Goal: Task Accomplishment & Management: Complete application form

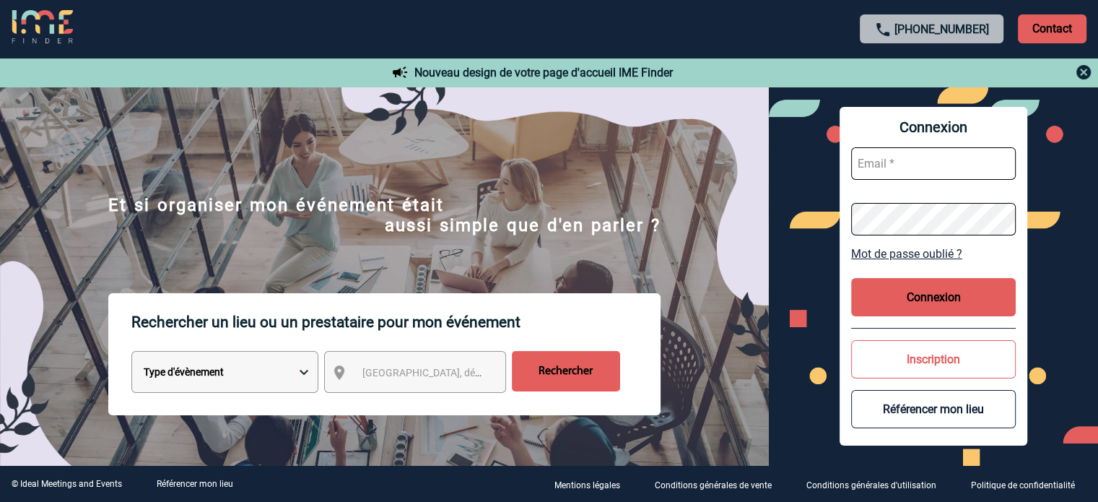
type input "ydeclercq@ime-groupe.com"
click at [897, 303] on button "Connexion" at bounding box center [933, 297] width 165 height 38
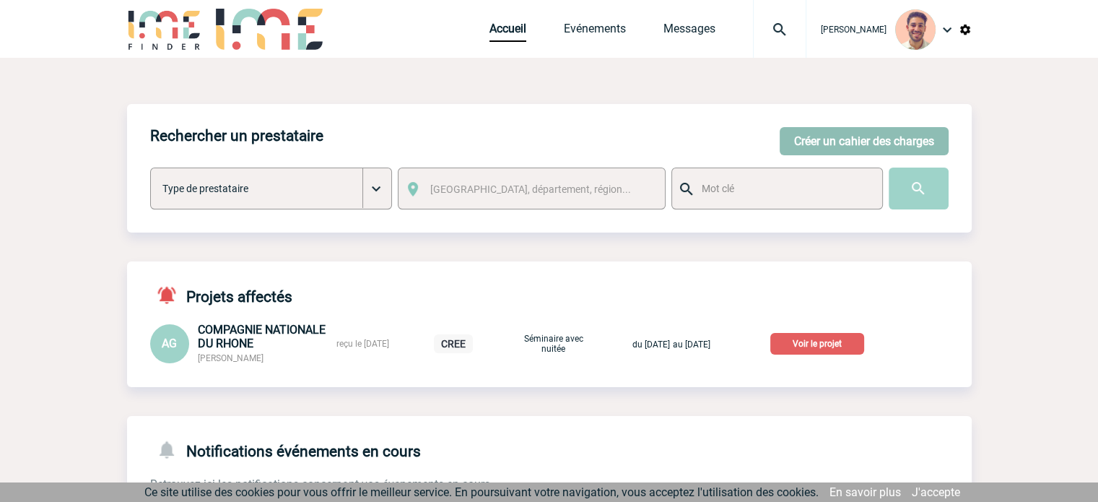
click at [873, 135] on button "Créer un cahier des charges" at bounding box center [864, 141] width 169 height 28
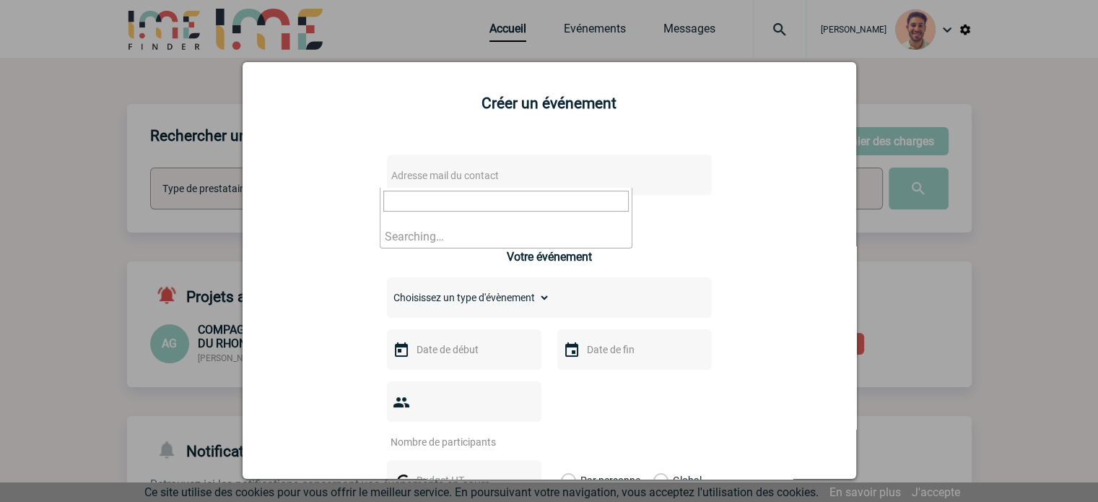
click at [510, 180] on span "Adresse mail du contact" at bounding box center [512, 175] width 253 height 20
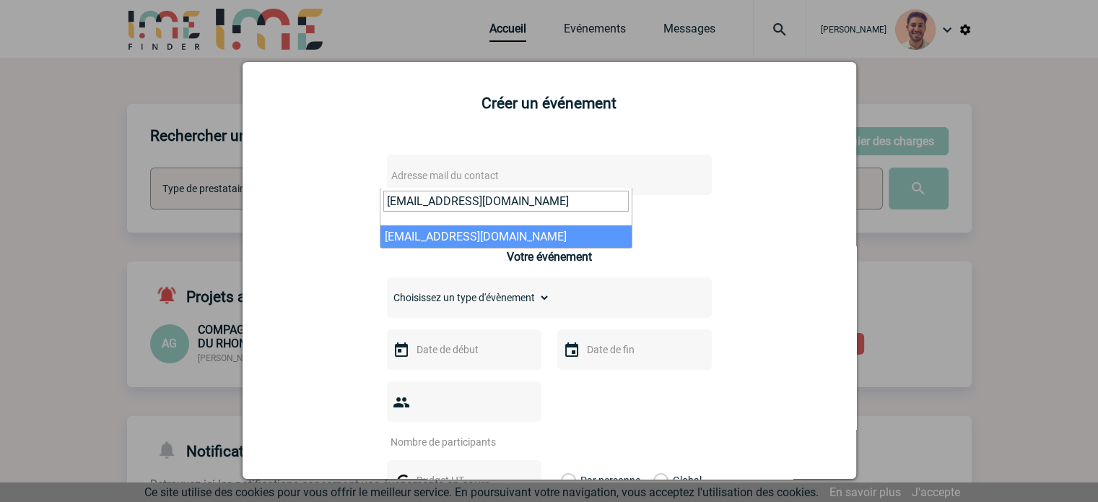
type input "Laurent.Bilhaut@sanofi.com"
select select "131654"
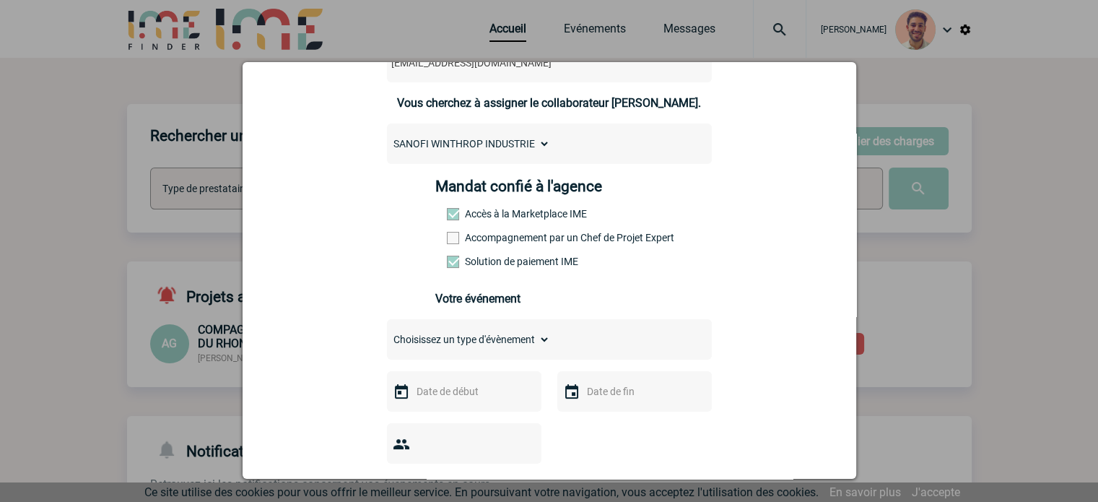
scroll to position [289, 0]
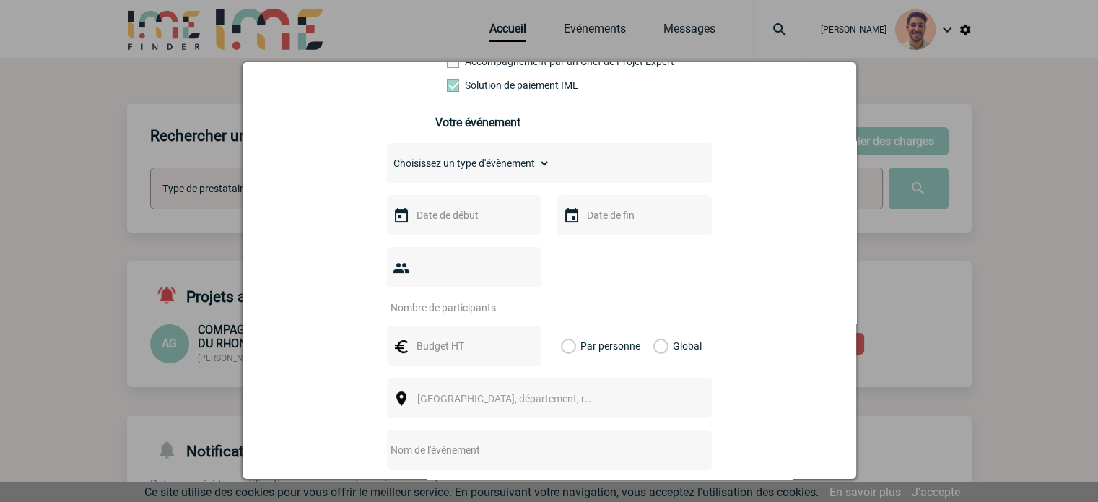
click at [492, 170] on select "Choisissez un type d'évènement Séminaire avec nuitée Séminaire sans nuitée Repa…" at bounding box center [468, 163] width 163 height 20
select select "3"
click at [387, 157] on select "Choisissez un type d'évènement Séminaire avec nuitée Séminaire sans nuitée Repa…" at bounding box center [468, 163] width 163 height 20
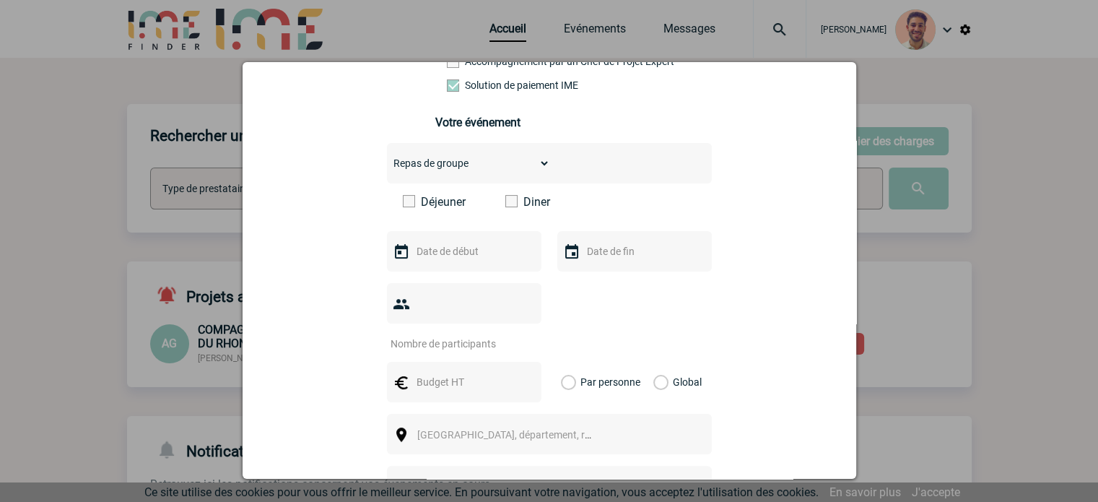
click at [503, 214] on div "Déjeuner Diner" at bounding box center [549, 207] width 325 height 25
click at [505, 207] on span at bounding box center [511, 201] width 12 height 12
click at [0, 0] on input "Diner" at bounding box center [0, 0] width 0 height 0
click at [476, 260] on input "text" at bounding box center [463, 251] width 100 height 19
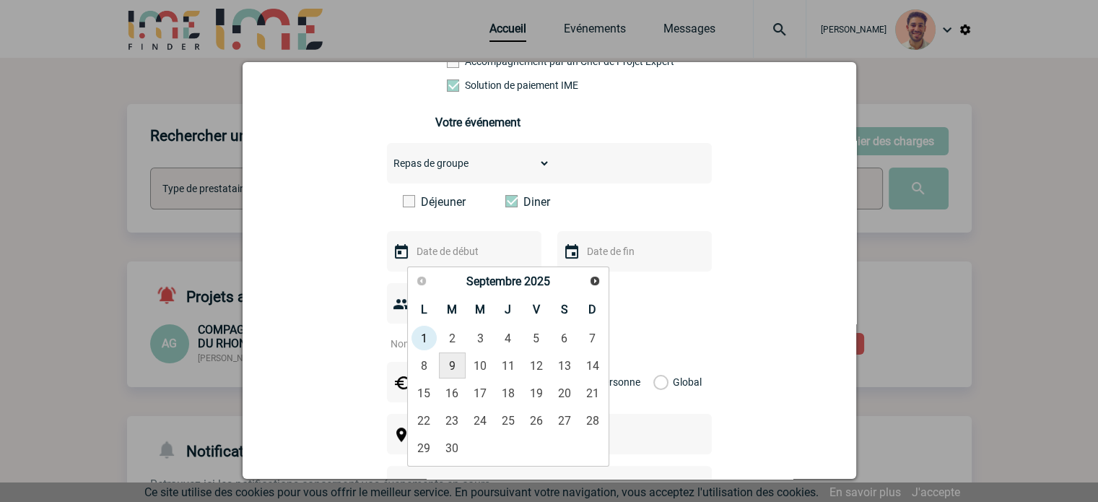
click at [445, 360] on link "9" at bounding box center [452, 365] width 27 height 26
type input "09-09-2025"
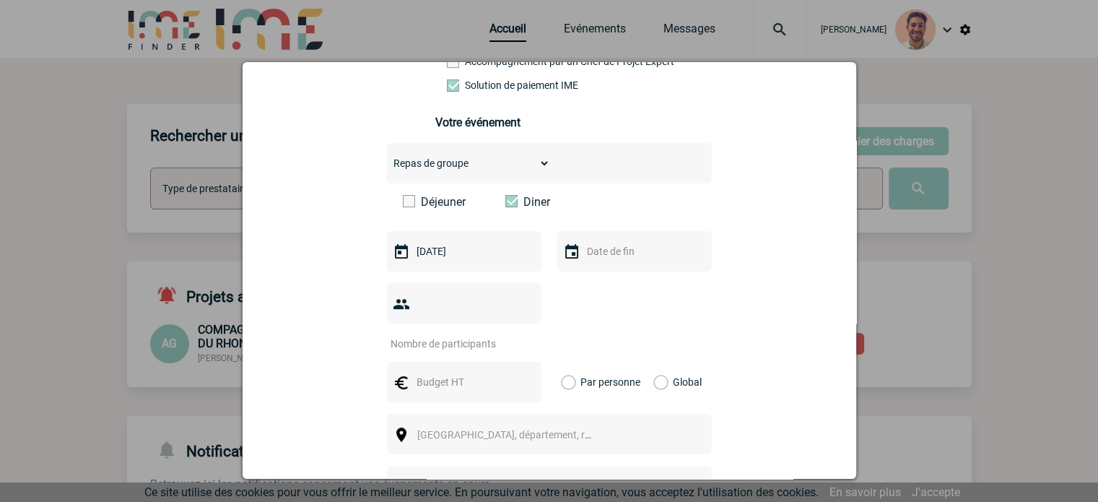
click at [482, 334] on input "number" at bounding box center [455, 343] width 136 height 19
type input "26"
click at [489, 373] on input "text" at bounding box center [463, 382] width 100 height 19
click at [417, 373] on input "text" at bounding box center [463, 382] width 100 height 19
type input "750"
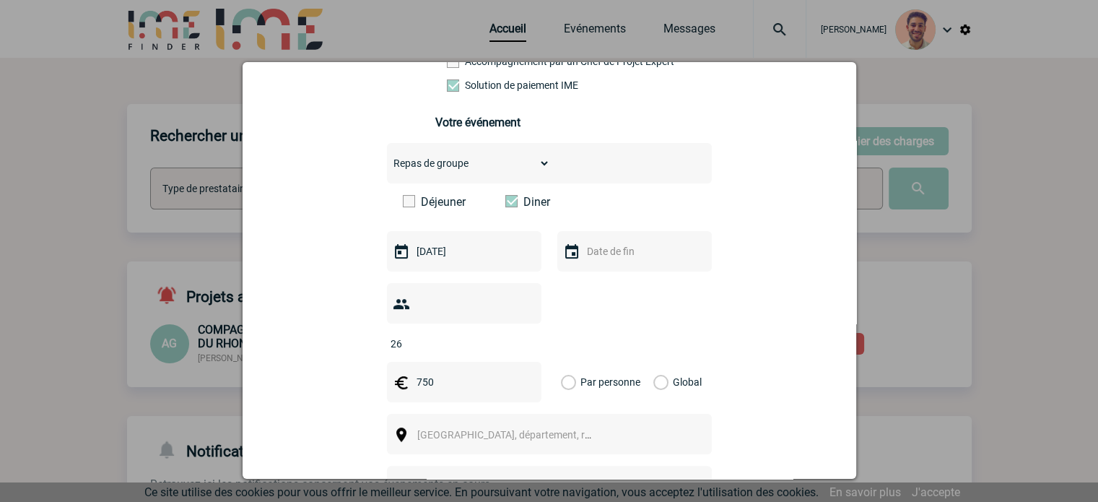
click at [656, 362] on label "Global" at bounding box center [657, 382] width 9 height 40
click at [0, 0] on input "Global" at bounding box center [0, 0] width 0 height 0
click at [491, 425] on span "Ville, département, région..." at bounding box center [511, 435] width 199 height 20
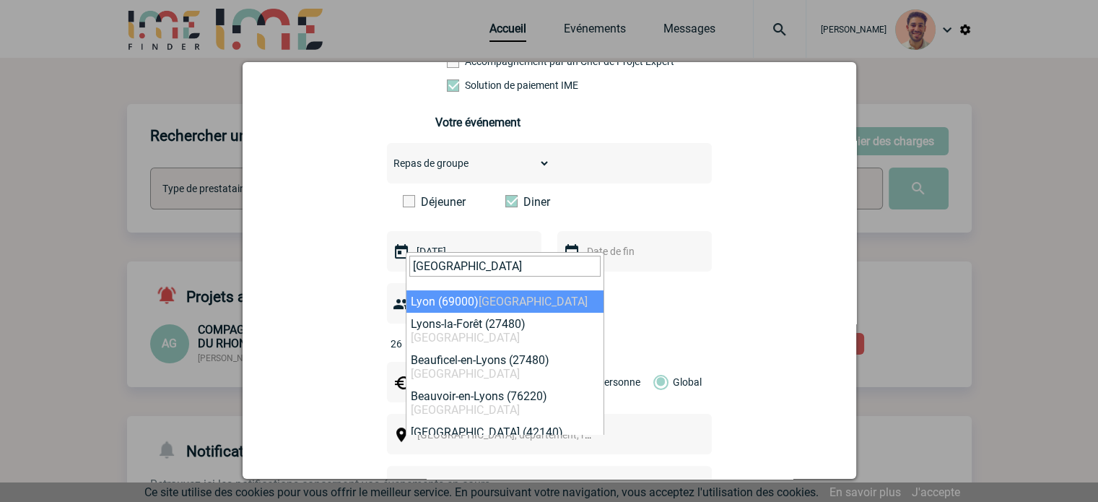
type input "LYON"
select select "36544"
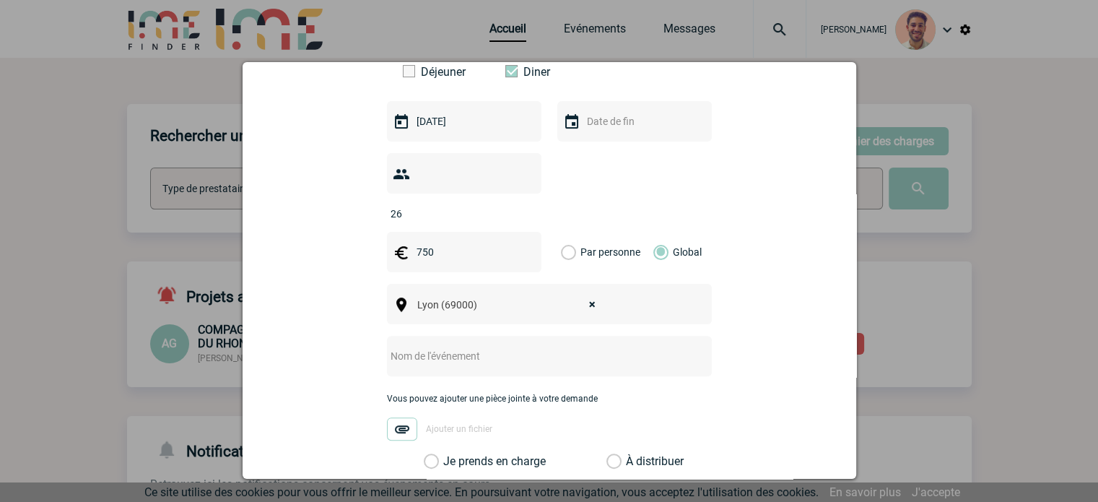
scroll to position [433, 0]
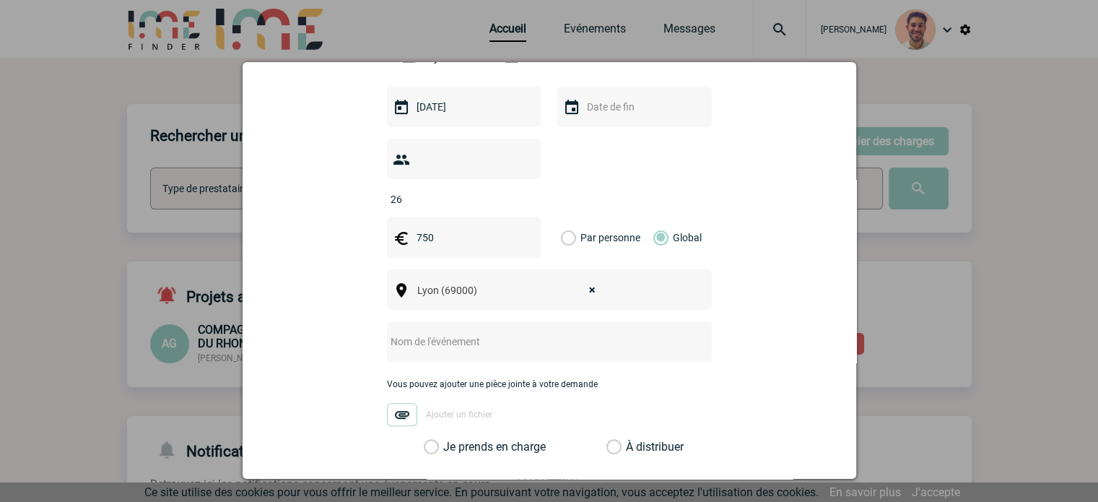
click at [466, 332] on input "text" at bounding box center [530, 341] width 287 height 19
type input "c"
paste input "Le Grand Réfectoire"
type input "Centralisation - Dîner Le Grand Réfectoire"
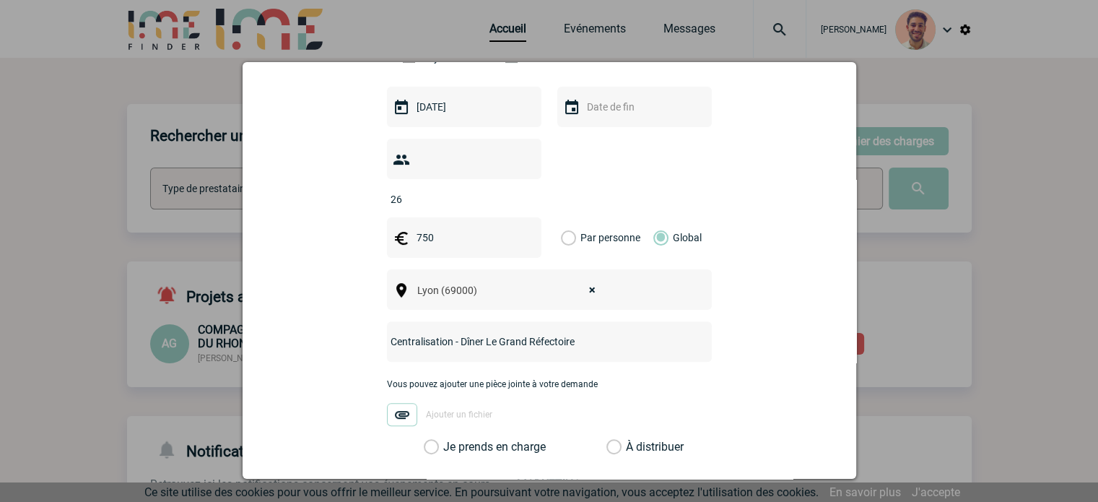
click at [420, 415] on div "Vous pouvez ajouter une pièce jointe à votre demande Ajouter un fichier" at bounding box center [549, 409] width 325 height 61
click at [427, 440] on label "Je prends en charge" at bounding box center [436, 447] width 25 height 14
click at [0, 0] on input "Je prends en charge" at bounding box center [0, 0] width 0 height 0
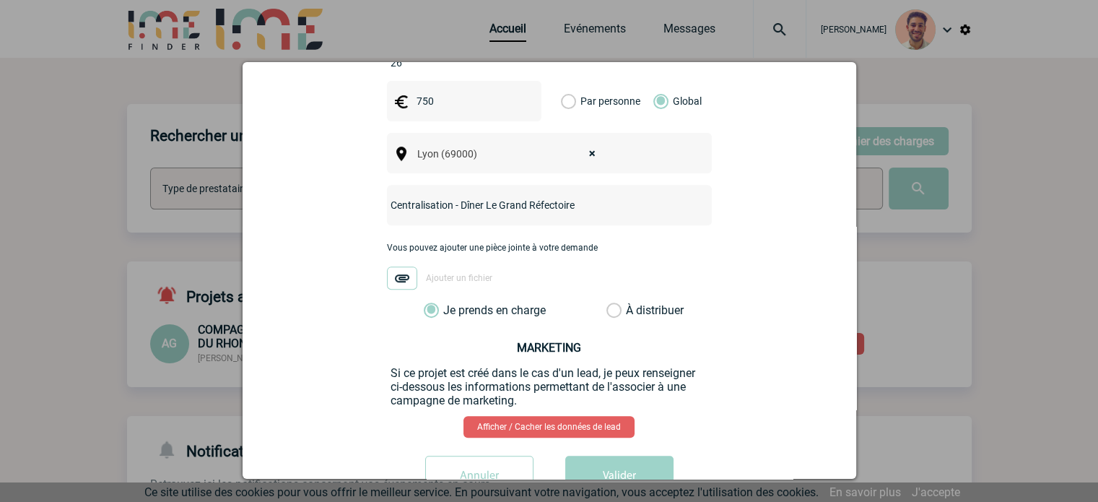
scroll to position [578, 0]
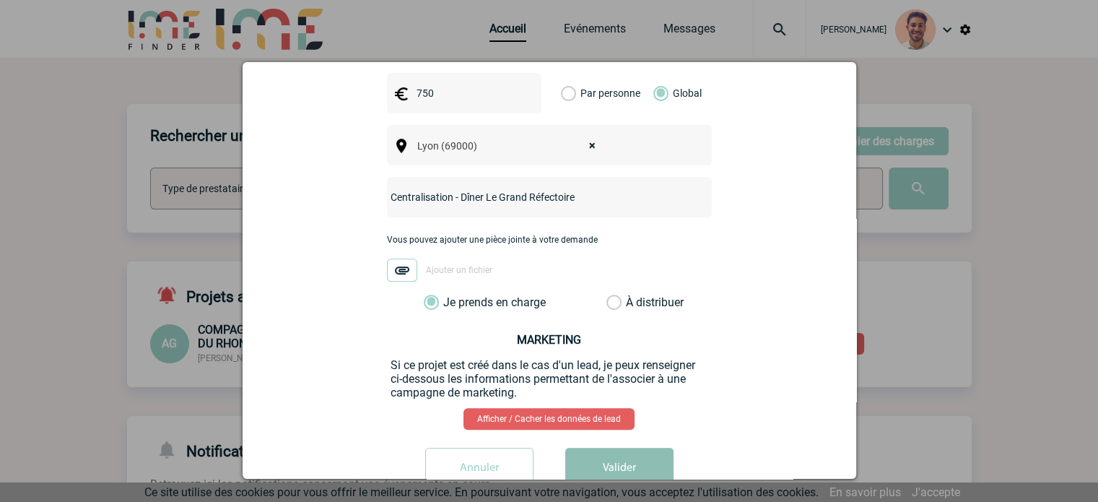
click at [640, 457] on button "Valider" at bounding box center [619, 468] width 108 height 40
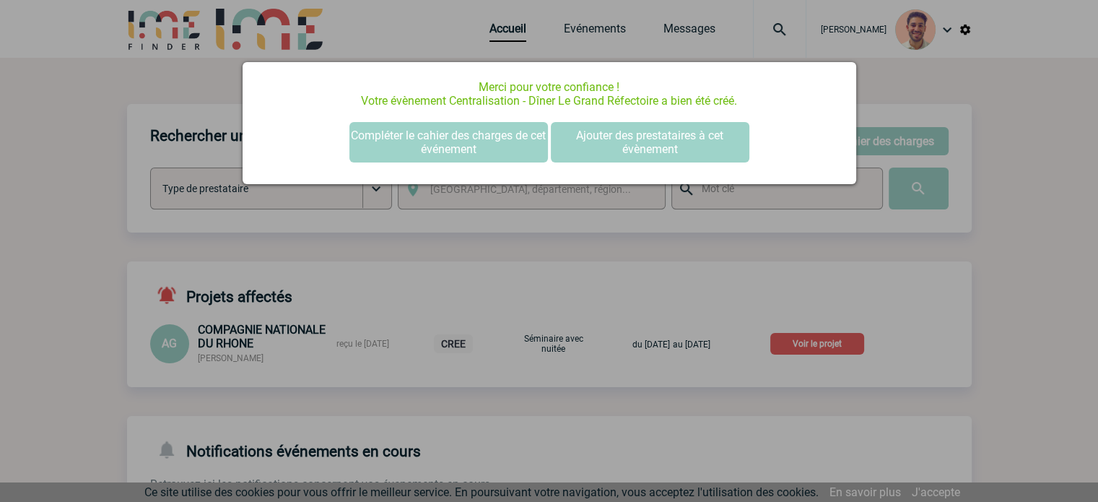
scroll to position [0, 0]
click at [612, 292] on div at bounding box center [549, 251] width 1098 height 502
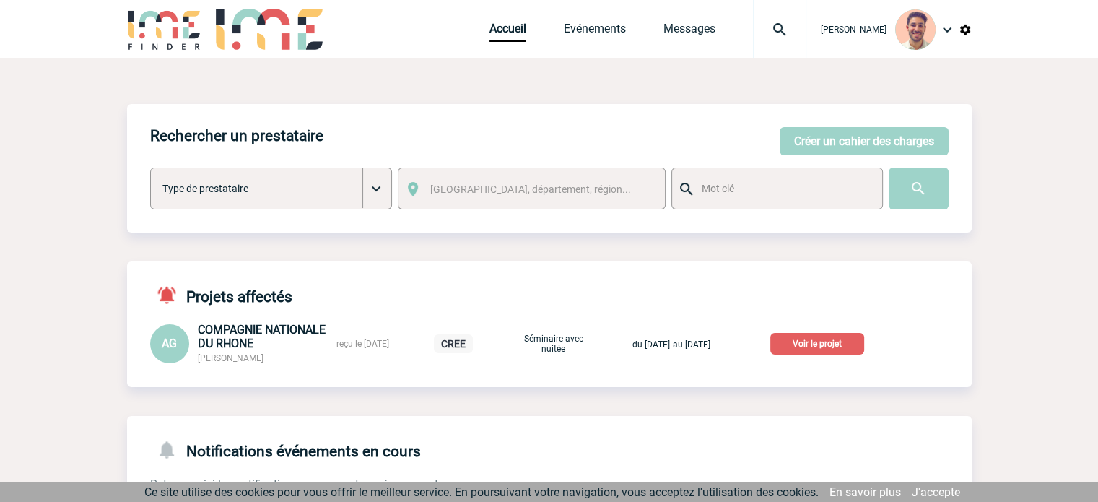
click at [602, 19] on div "Accueil Evénements Messages Projet, client Projet, client" at bounding box center [648, 29] width 317 height 58
click at [604, 25] on link "Evénements" at bounding box center [595, 32] width 62 height 20
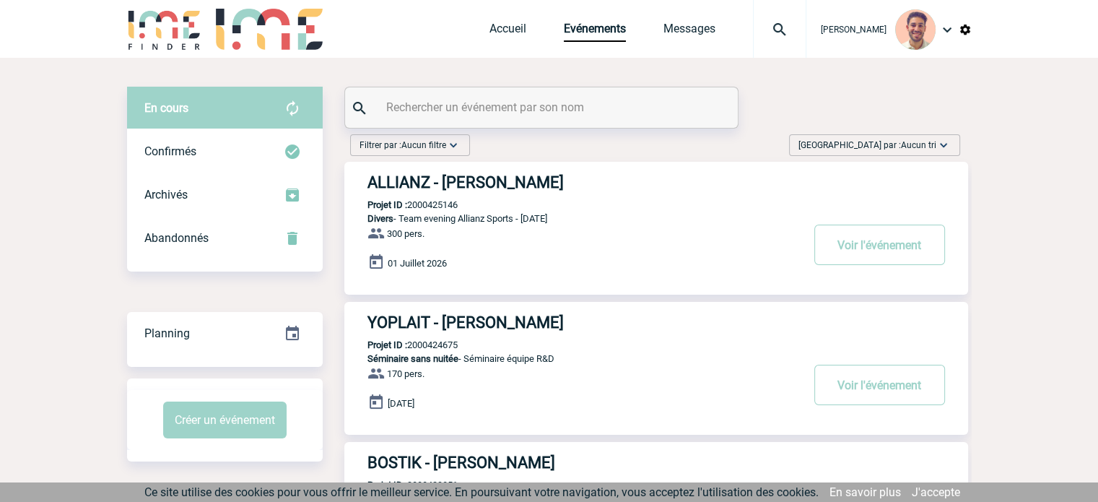
click at [414, 108] on input "text" at bounding box center [543, 107] width 321 height 21
paste input "2000425295"
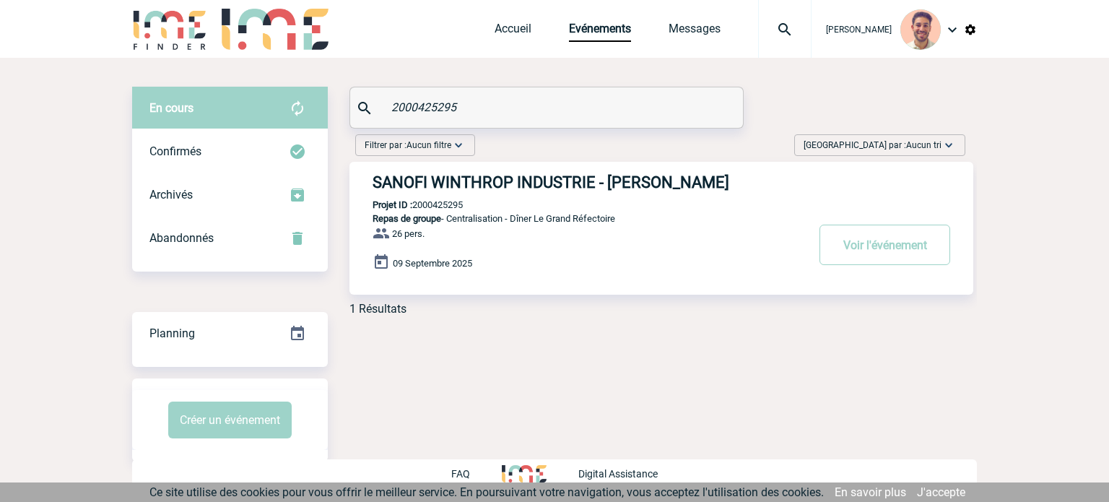
type input "2000425295"
click at [656, 224] on p "Repas de groupe - Centralisation - Dîner Le Grand Réfectoire" at bounding box center [577, 218] width 456 height 11
click at [751, 303] on div "1 Résultats" at bounding box center [661, 309] width 624 height 14
click at [425, 184] on h3 "SANOFI WINTHROP INDUSTRIE - Laurent BILHAUT" at bounding box center [589, 182] width 433 height 18
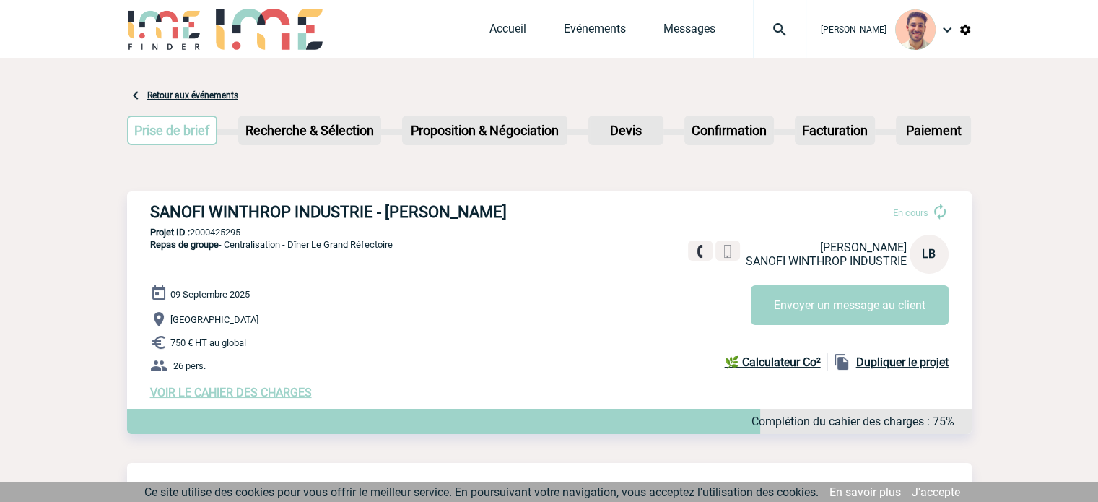
drag, startPoint x: 518, startPoint y: 205, endPoint x: 105, endPoint y: 204, distance: 413.7
drag, startPoint x: 518, startPoint y: 207, endPoint x: 143, endPoint y: 210, distance: 374.7
click at [143, 210] on div "SANOFI WINTHROP INDUSTRIE - Laurent BILHAUT En cours Laurent BILHAUT SANOFI WIN…" at bounding box center [549, 300] width 845 height 219
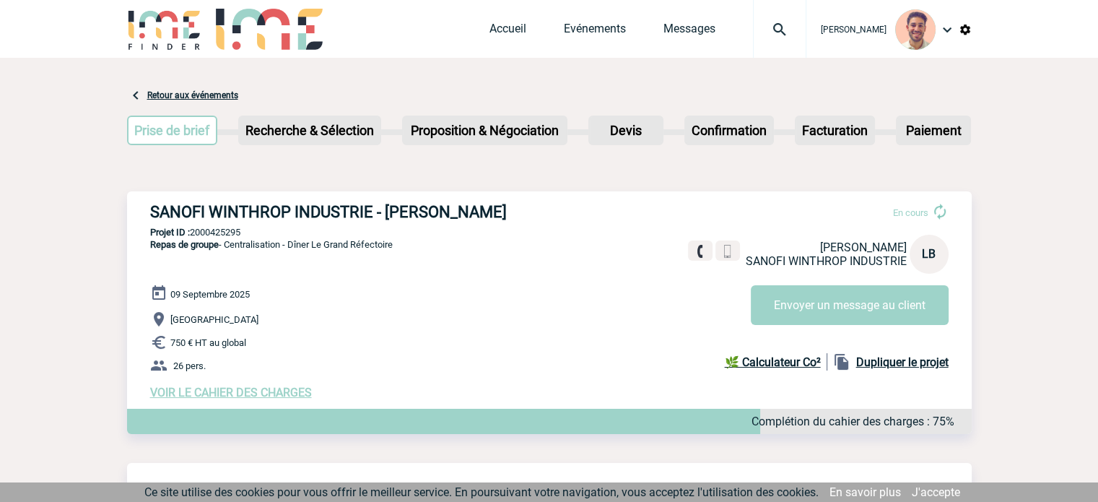
copy h3 "SANOFI WINTHROP INDUSTRIE - Laurent BILHAUT"
click at [250, 228] on div "SANOFI WINTHROP INDUSTRIE - Laurent BILHAUT En cours Laurent BILHAUT SANOFI WIN…" at bounding box center [549, 300] width 845 height 219
drag, startPoint x: 246, startPoint y: 233, endPoint x: 194, endPoint y: 231, distance: 52.8
click at [194, 231] on p "Projet ID : 2000425295" at bounding box center [549, 232] width 845 height 11
copy p "2000425295"
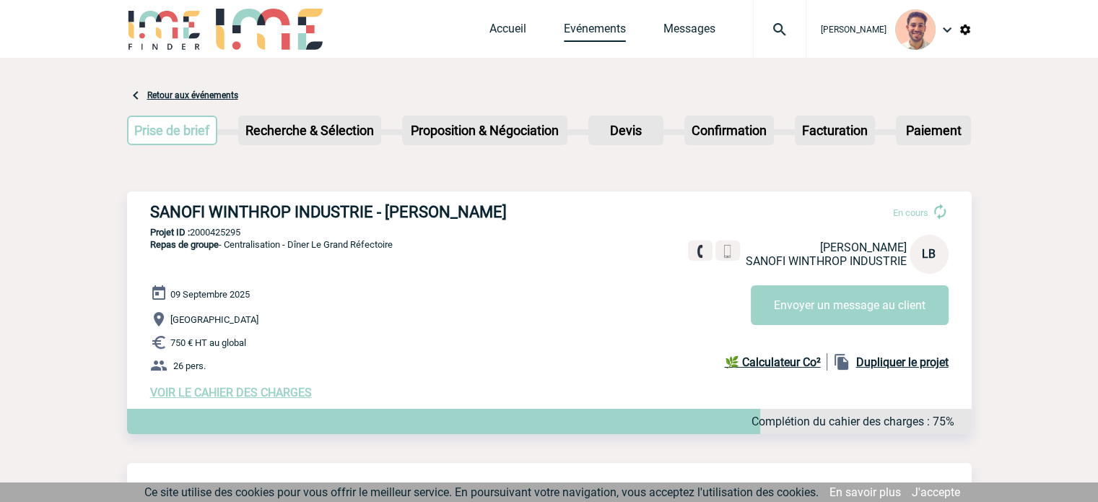
click at [596, 34] on link "Evénements" at bounding box center [595, 32] width 62 height 20
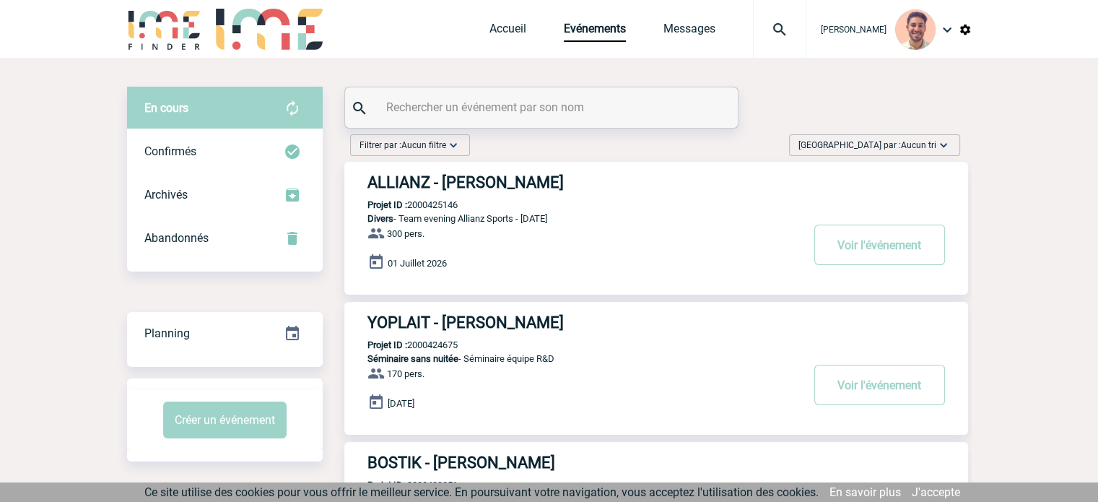
drag, startPoint x: 472, startPoint y: 118, endPoint x: 474, endPoint y: 103, distance: 14.5
click at [472, 117] on div at bounding box center [541, 107] width 393 height 40
click at [474, 100] on input "text" at bounding box center [543, 107] width 321 height 21
paste input "GAUTHIER"
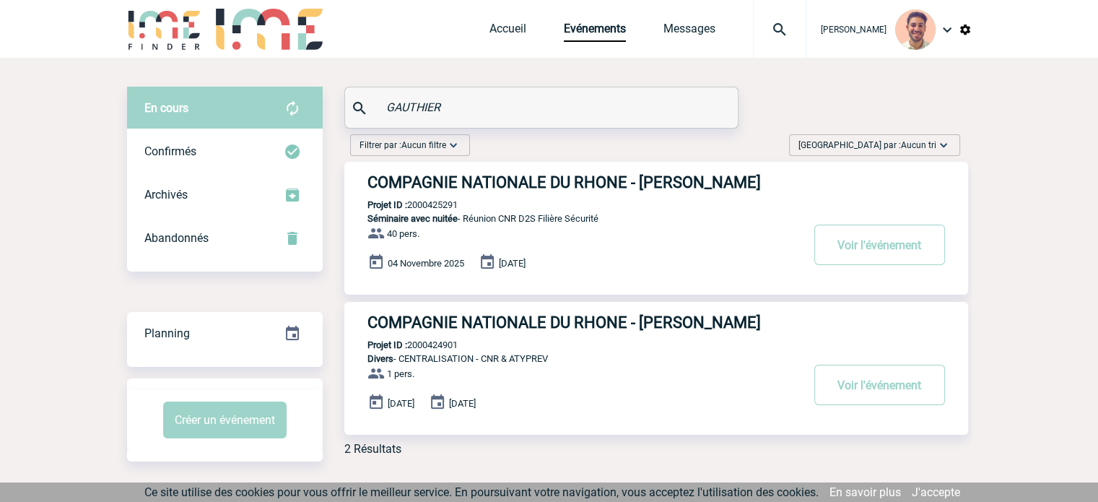
type input "GAUTHIER"
